Goal: Complete application form

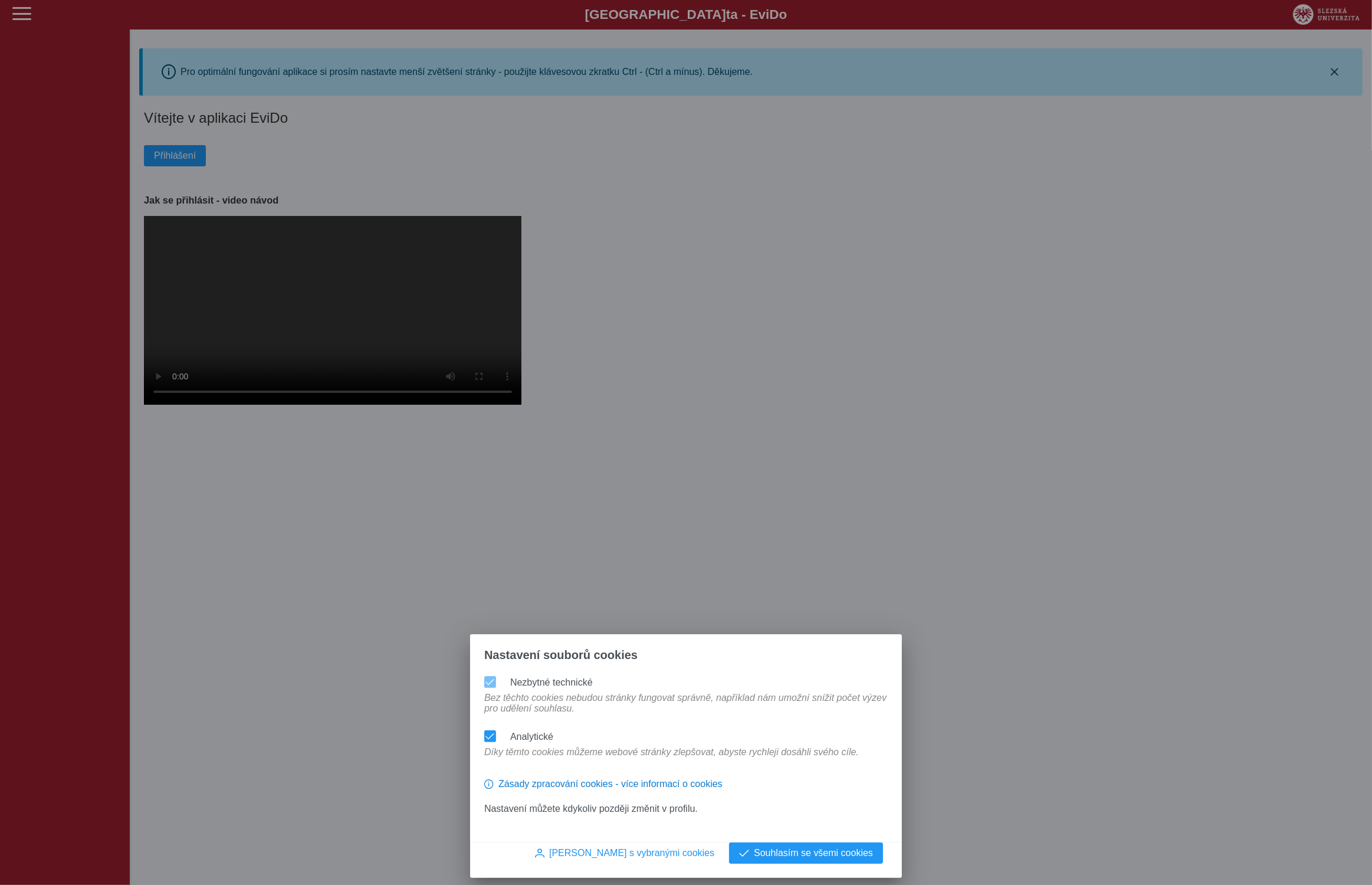
drag, startPoint x: 794, startPoint y: 855, endPoint x: 785, endPoint y: 798, distance: 57.7
click at [794, 854] on span "Souhlasím se všemi cookies" at bounding box center [813, 852] width 119 height 10
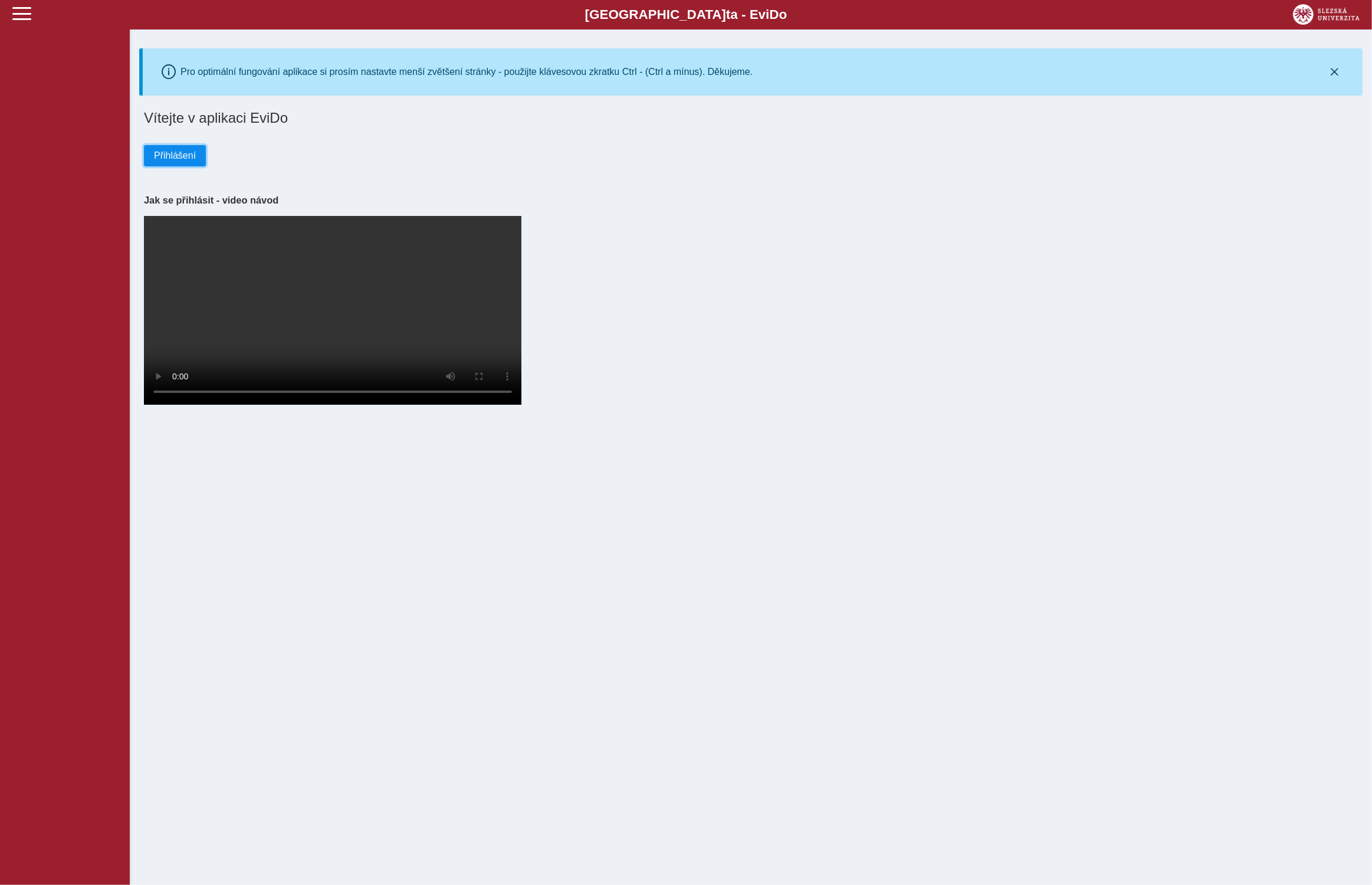
click at [162, 153] on span "Přihlášení" at bounding box center [174, 155] width 42 height 10
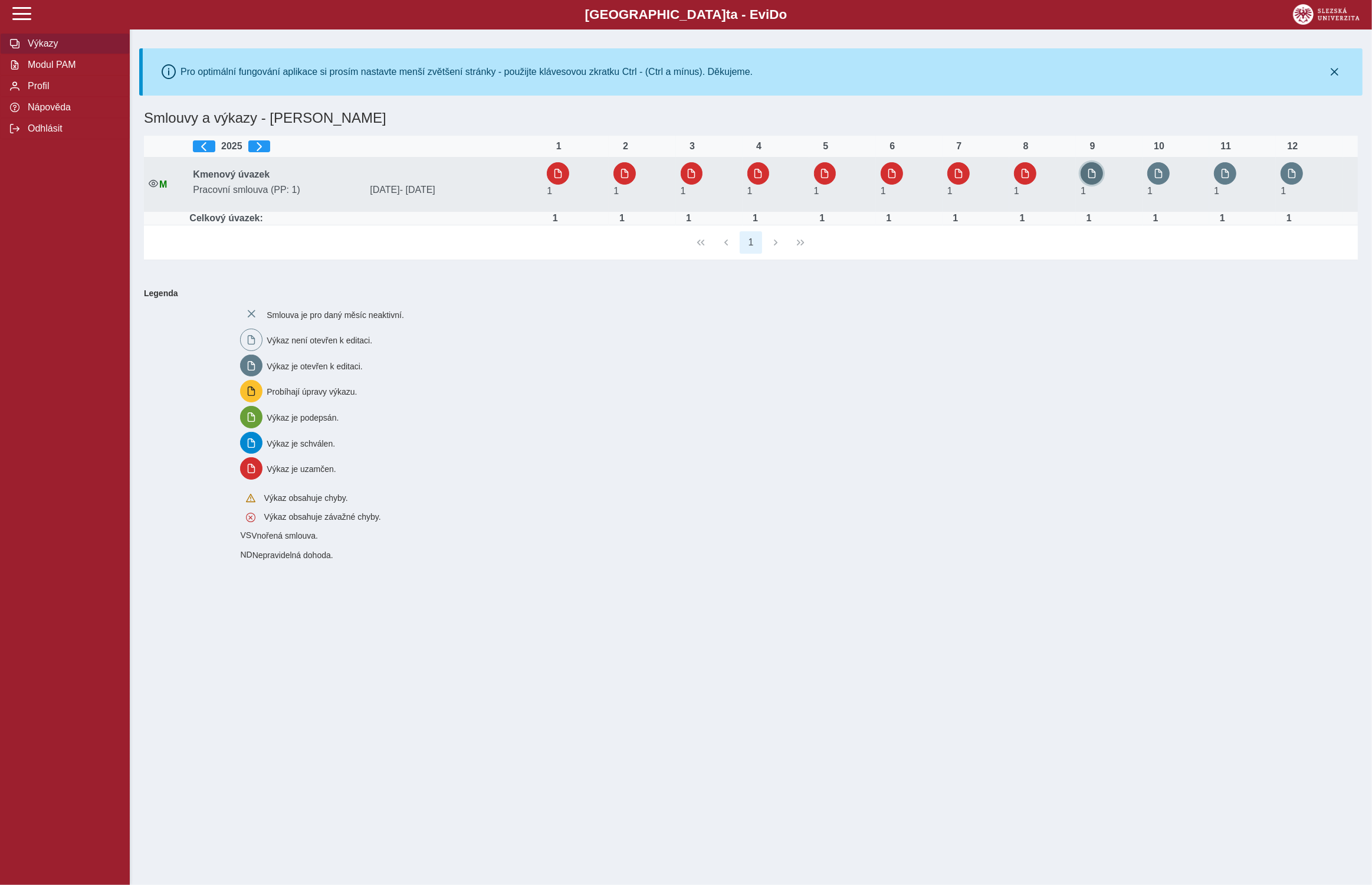
click at [1092, 173] on span "button" at bounding box center [1092, 174] width 10 height 10
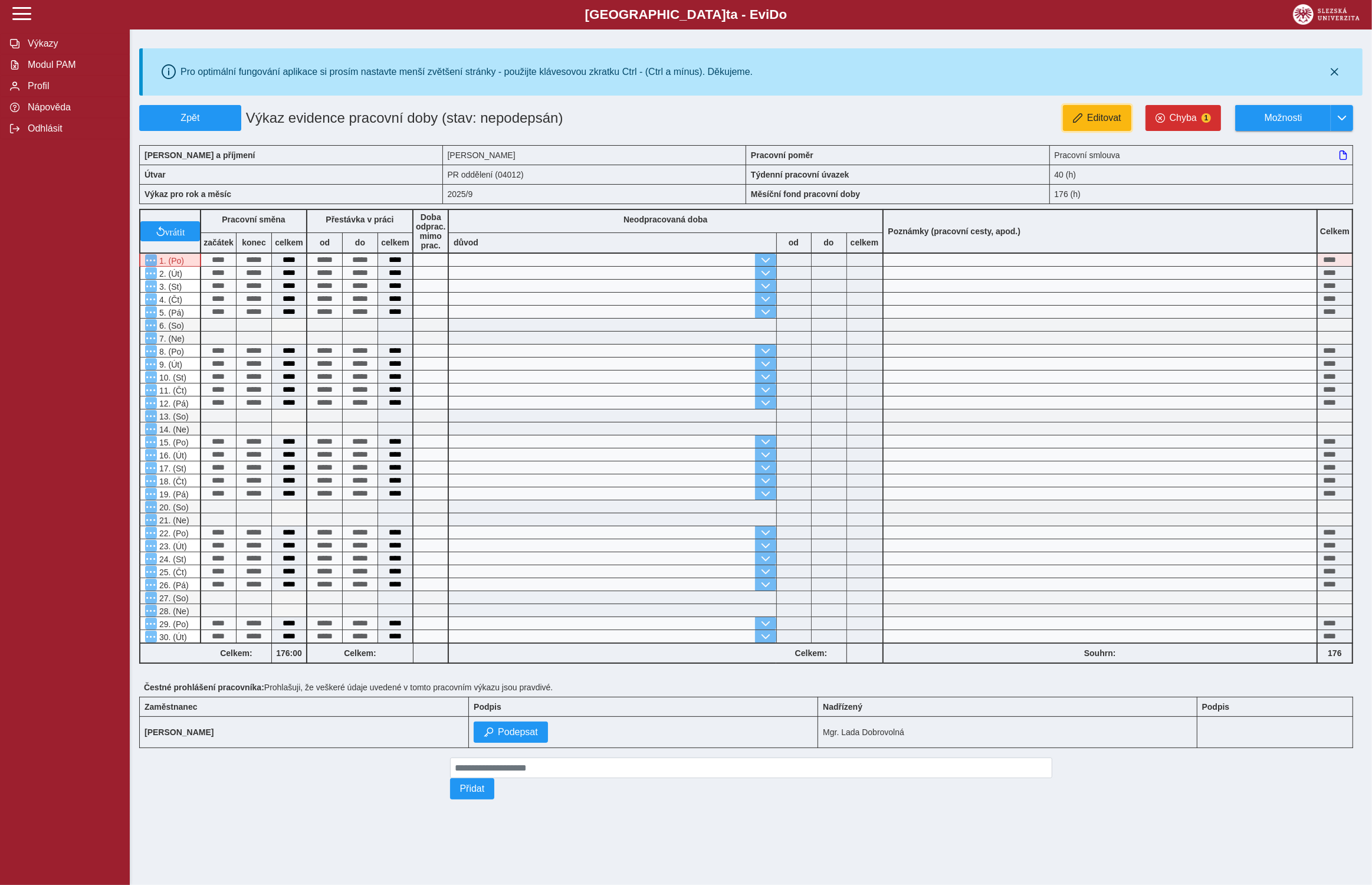
click at [1097, 115] on span "Editovat" at bounding box center [1104, 117] width 34 height 10
type input "**********"
type input "****"
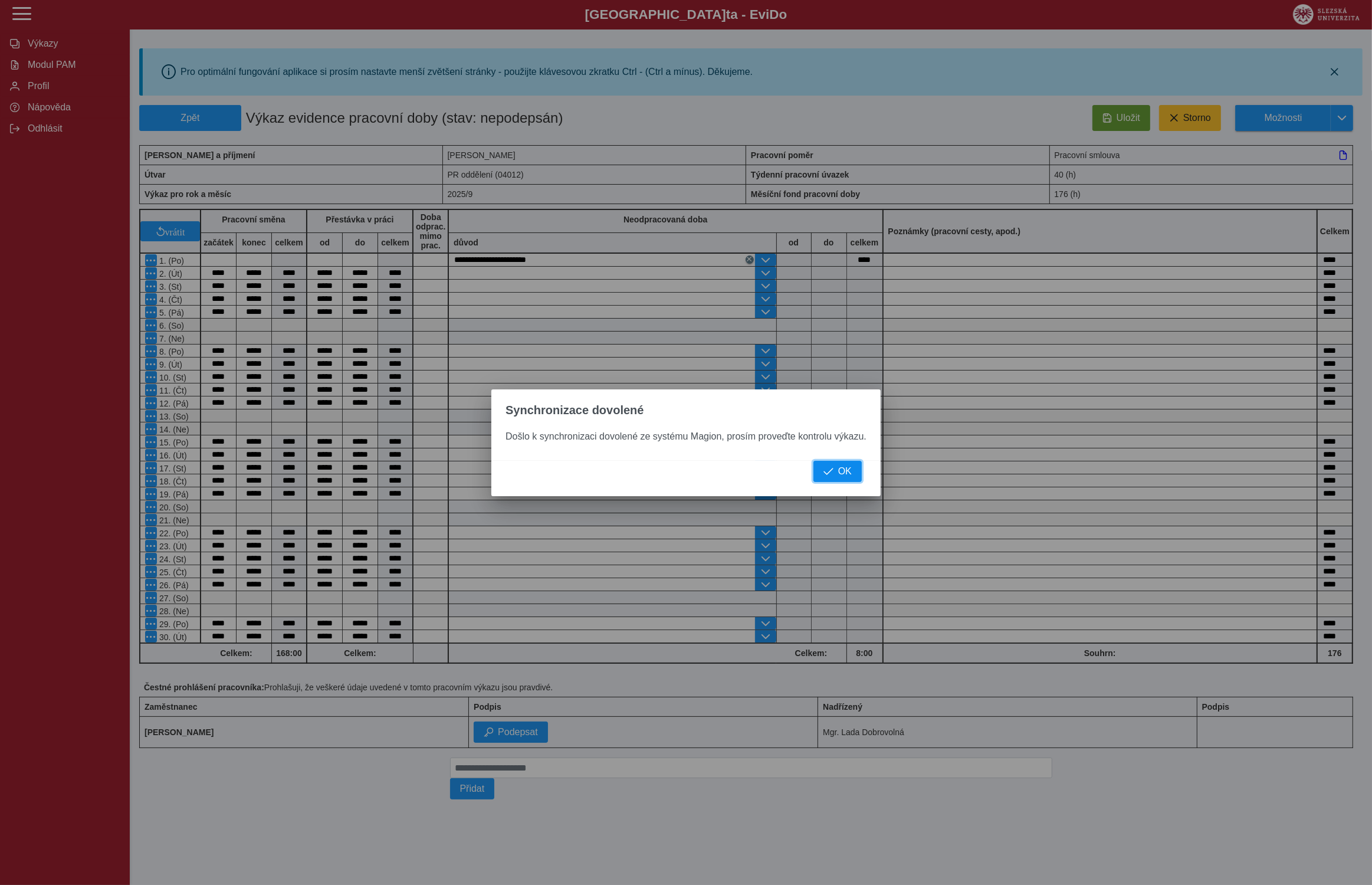
click at [846, 470] on span "OK" at bounding box center [845, 471] width 14 height 10
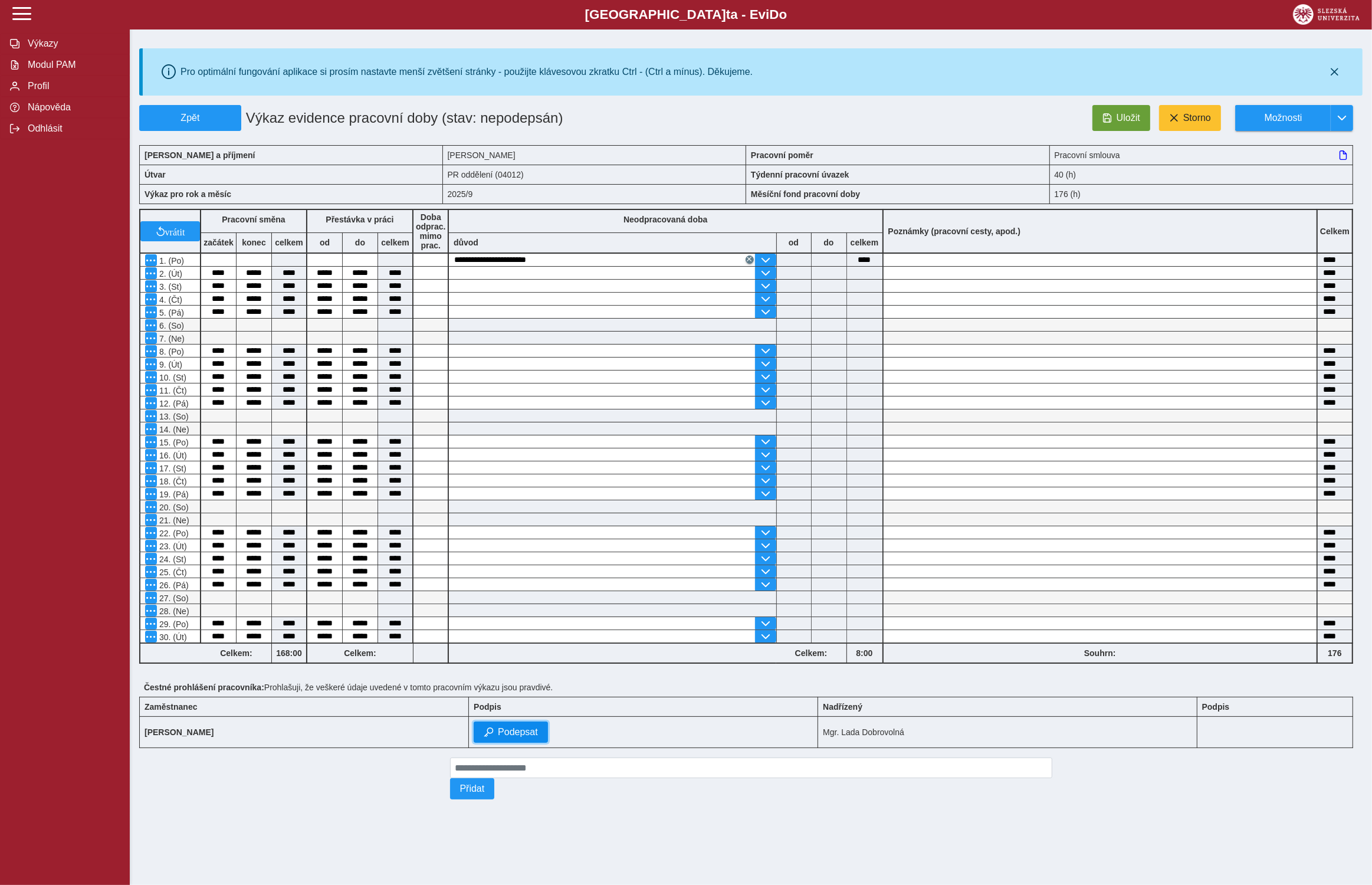
click at [538, 735] on span "Podepsat" at bounding box center [518, 731] width 40 height 10
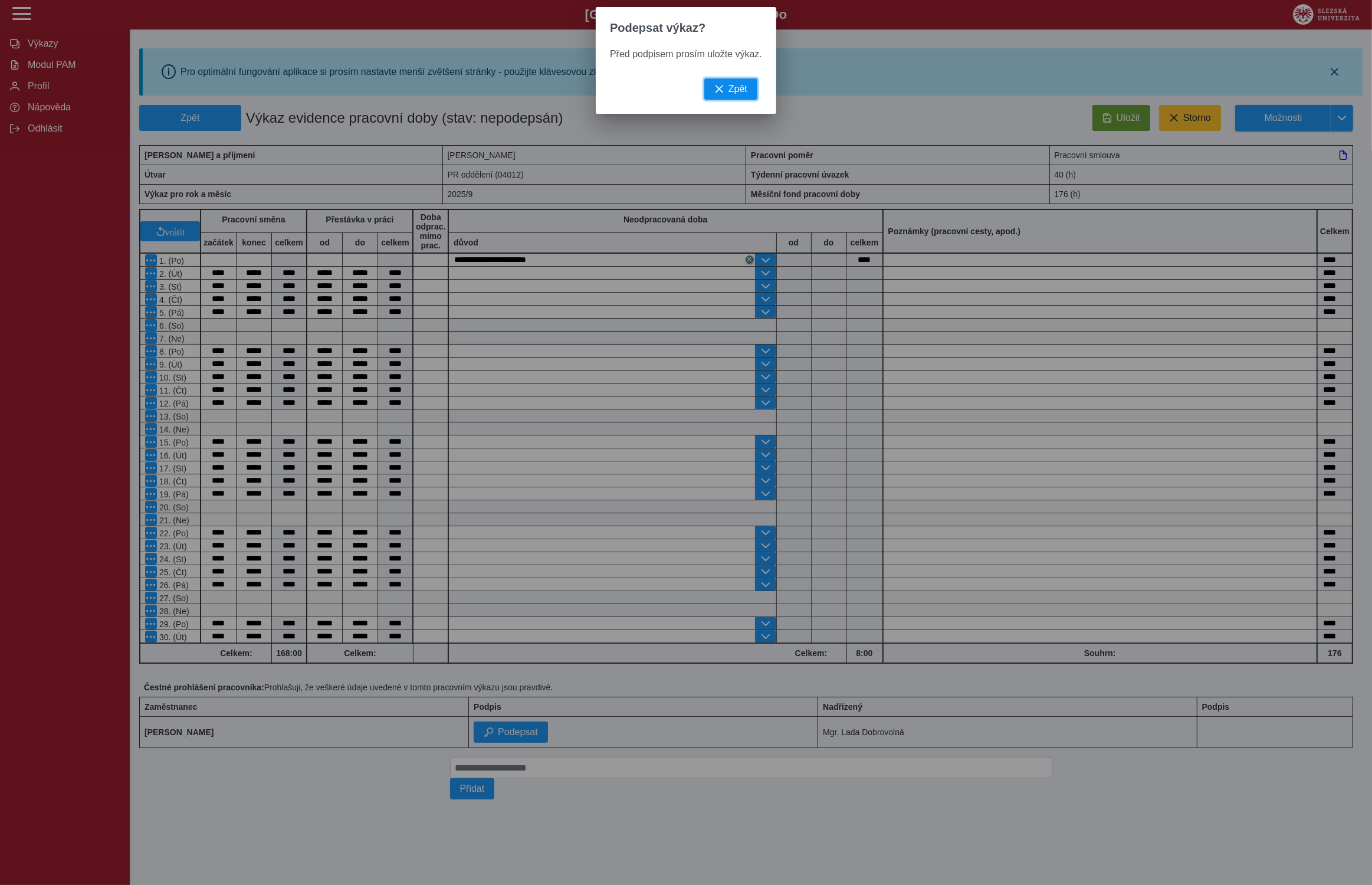
click at [729, 88] on span "Zpět" at bounding box center [737, 89] width 19 height 10
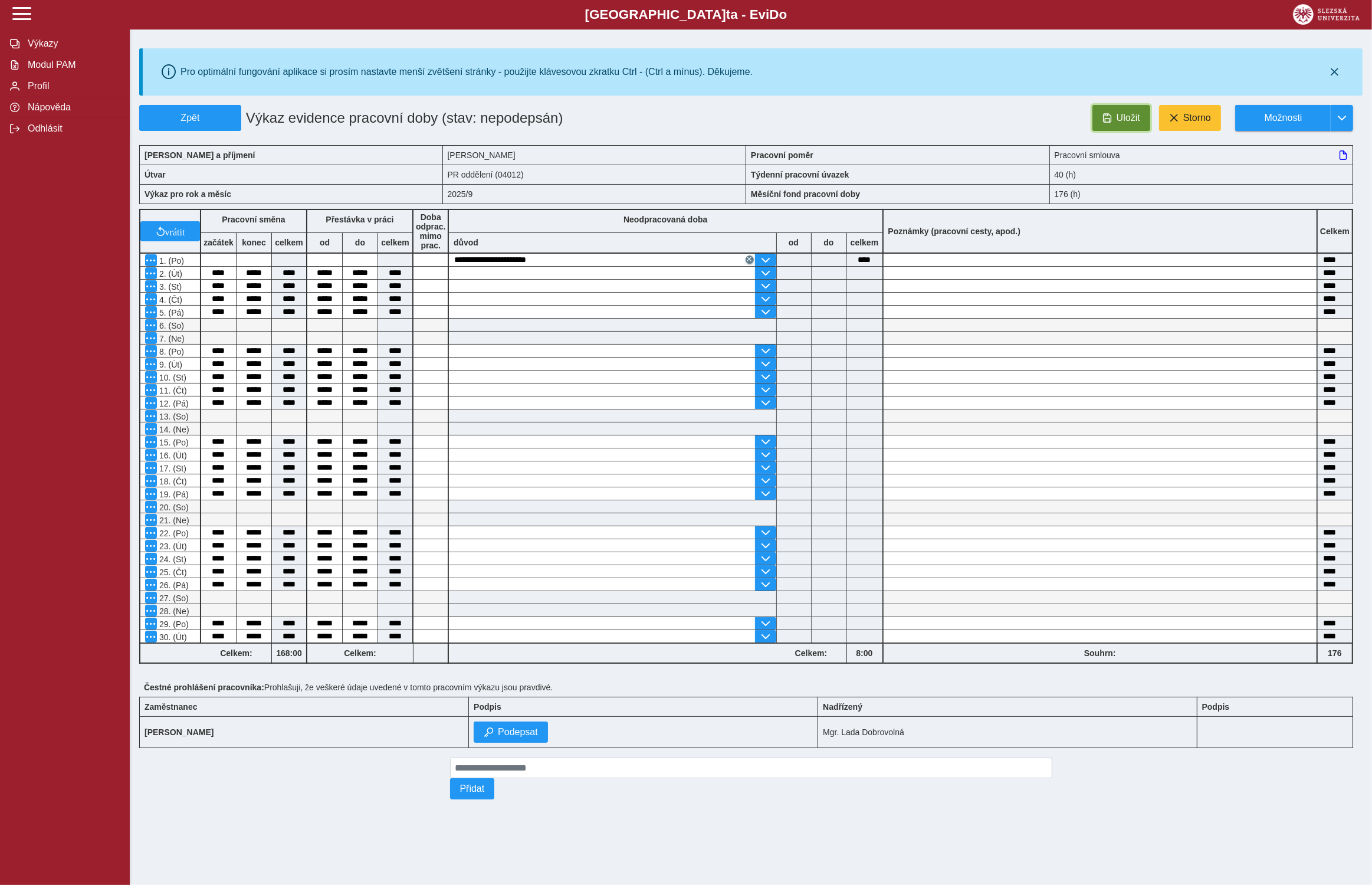
click at [1127, 112] on button "Uložit" at bounding box center [1121, 117] width 58 height 26
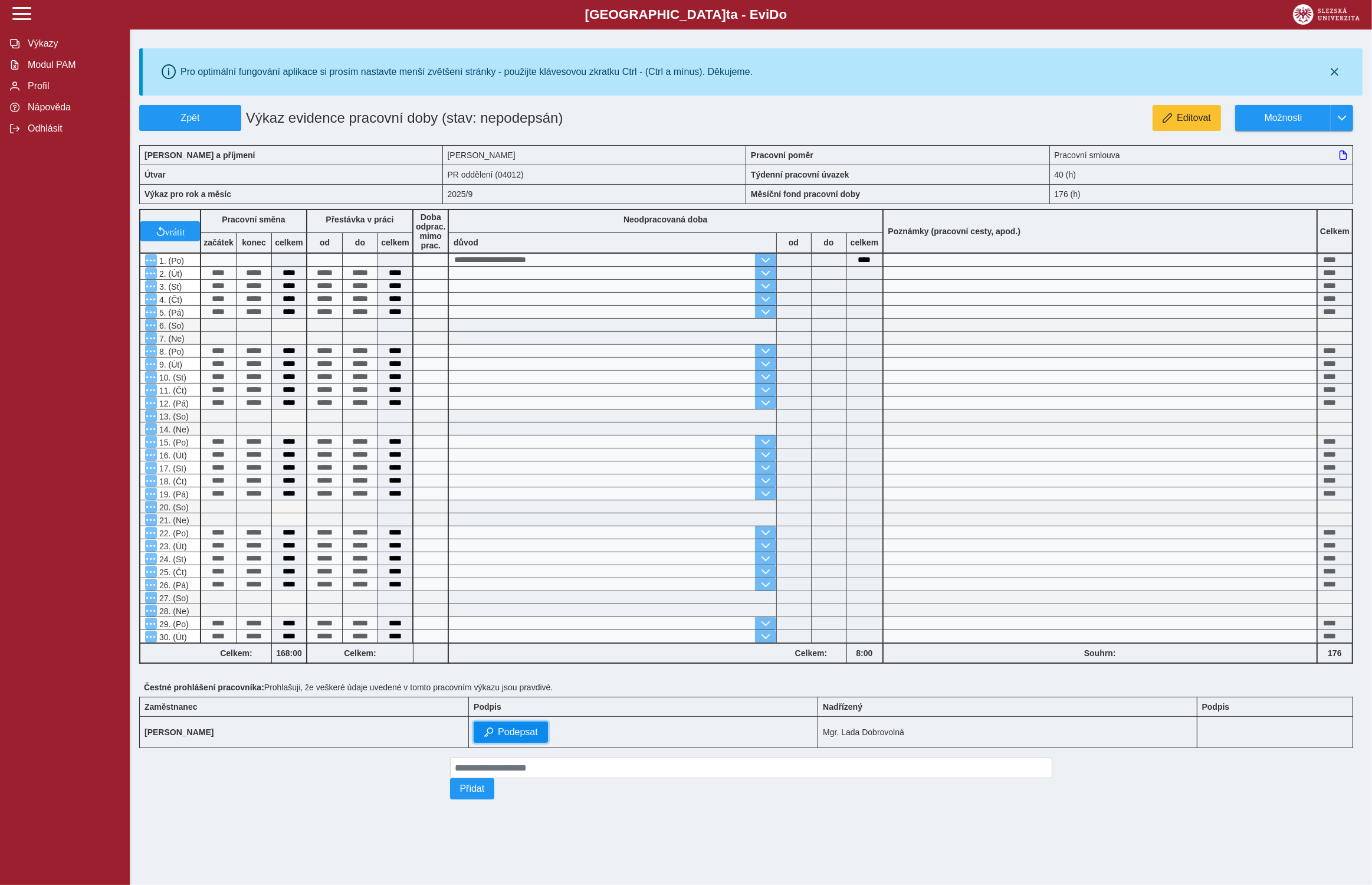
click at [538, 734] on span "Podepsat" at bounding box center [518, 731] width 40 height 10
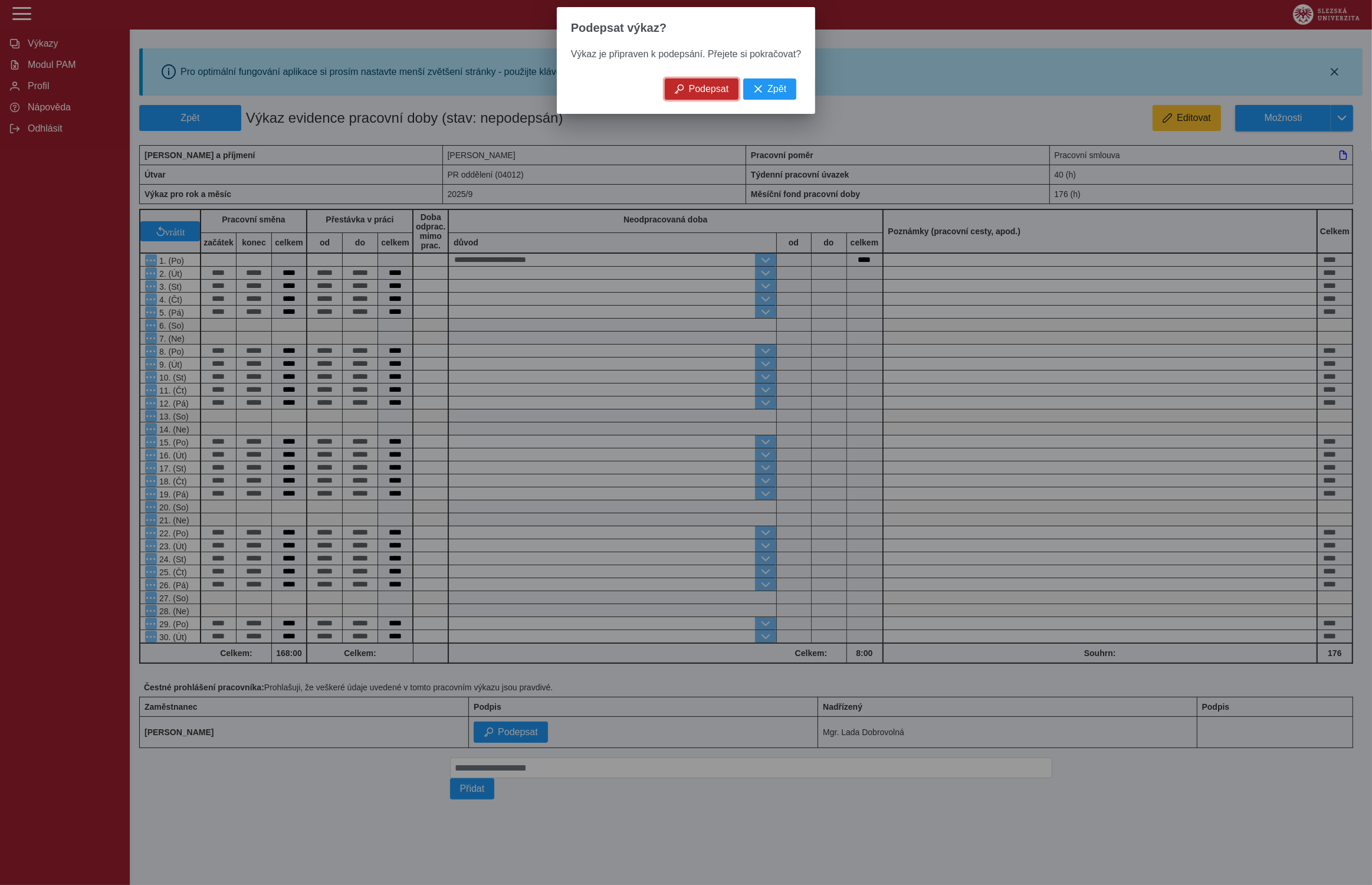
click at [714, 88] on span "Podepsat" at bounding box center [709, 89] width 40 height 10
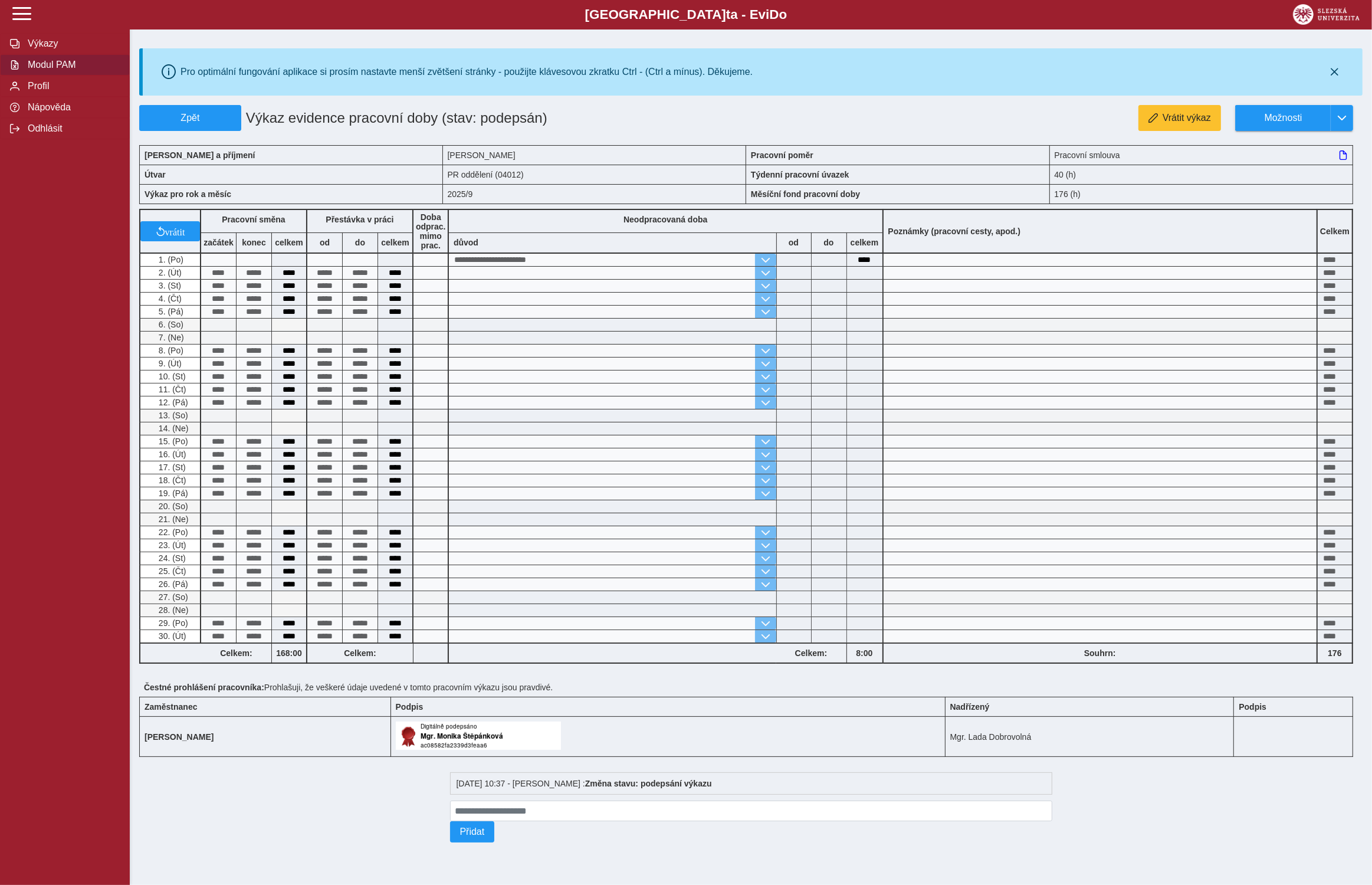
click at [52, 63] on span "Modul PAM" at bounding box center [72, 65] width 95 height 10
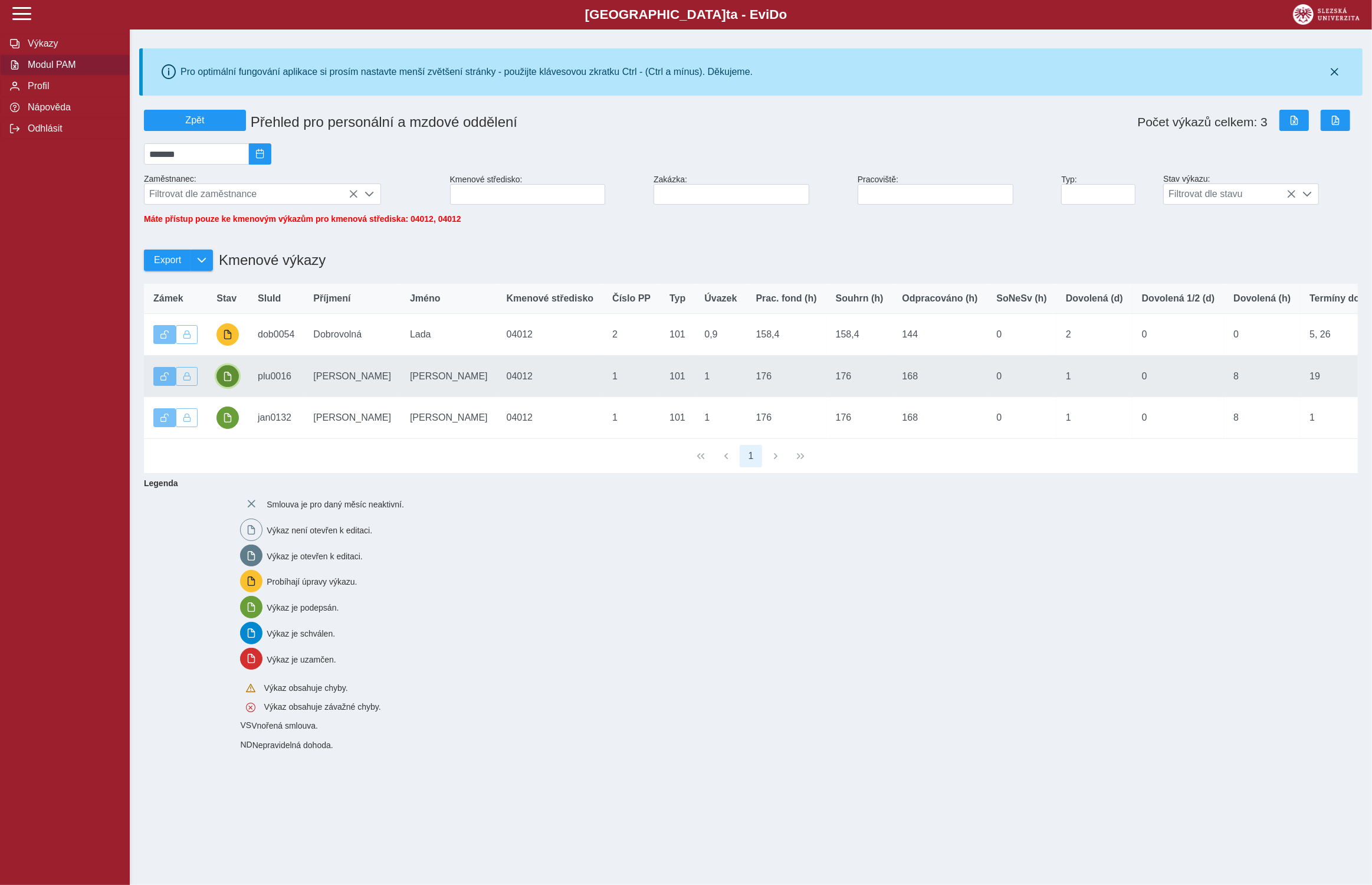
click at [231, 375] on span "button" at bounding box center [228, 377] width 10 height 10
